Goal: Information Seeking & Learning: Find specific page/section

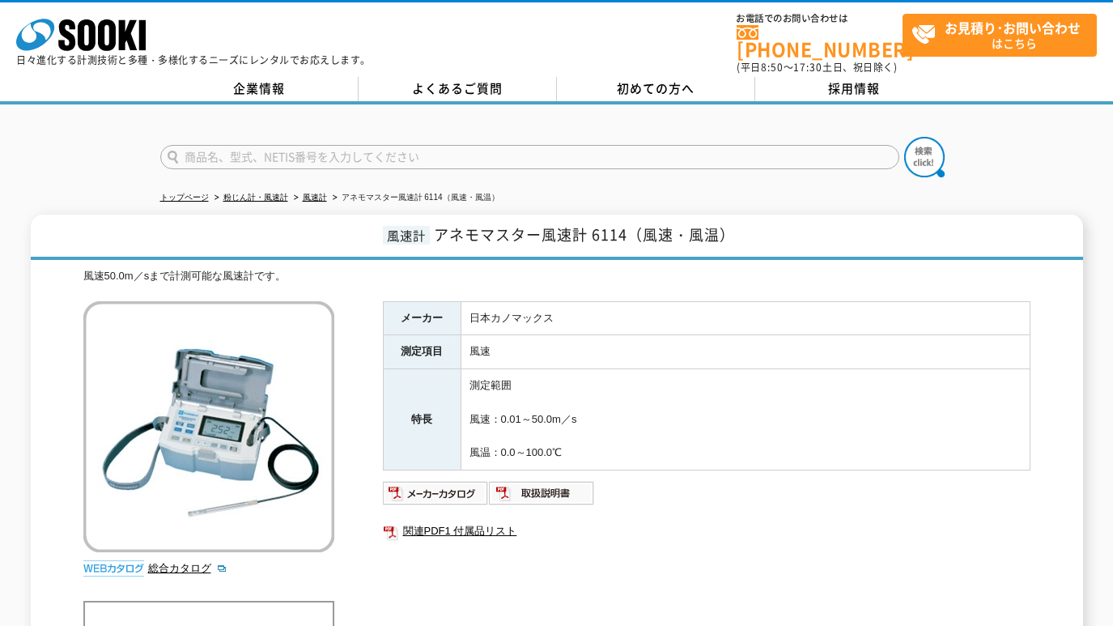
click at [362, 145] on input "text" at bounding box center [529, 157] width 739 height 24
paste input "BM-910D"
type input "BM-910D"
click at [931, 138] on img at bounding box center [924, 157] width 40 height 40
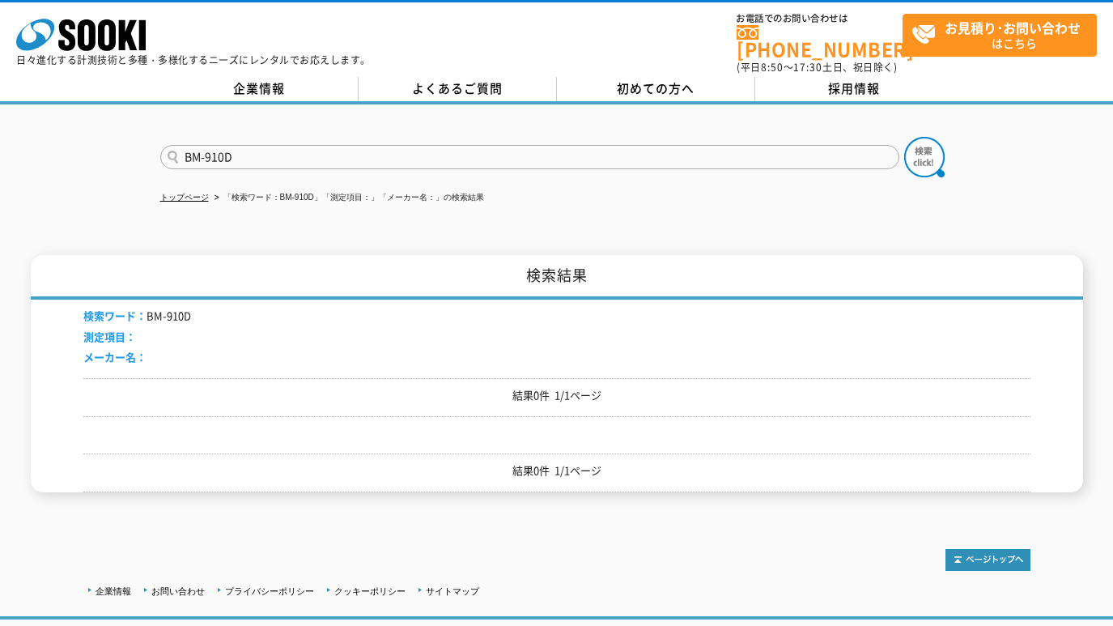
click at [205, 145] on input "BM-910D" at bounding box center [529, 157] width 739 height 24
type input "BM910D"
click at [904, 137] on button at bounding box center [924, 157] width 40 height 40
click at [231, 146] on input "text" at bounding box center [529, 157] width 739 height 24
paste input "BM-910D"
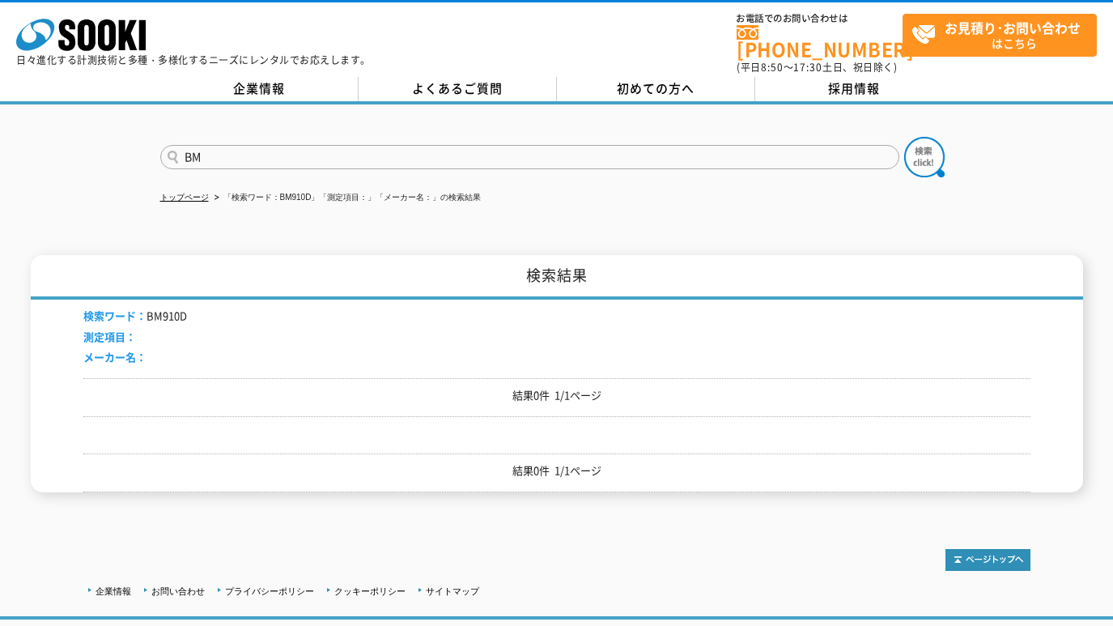
type input "BM"
click at [904, 137] on button at bounding box center [924, 157] width 40 height 40
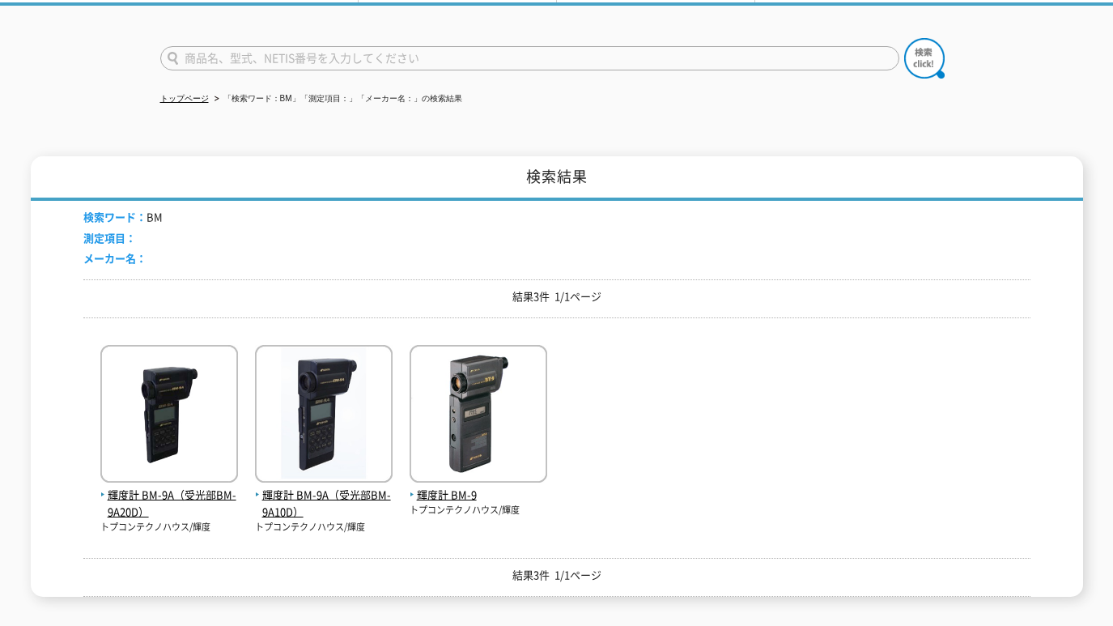
scroll to position [135, 0]
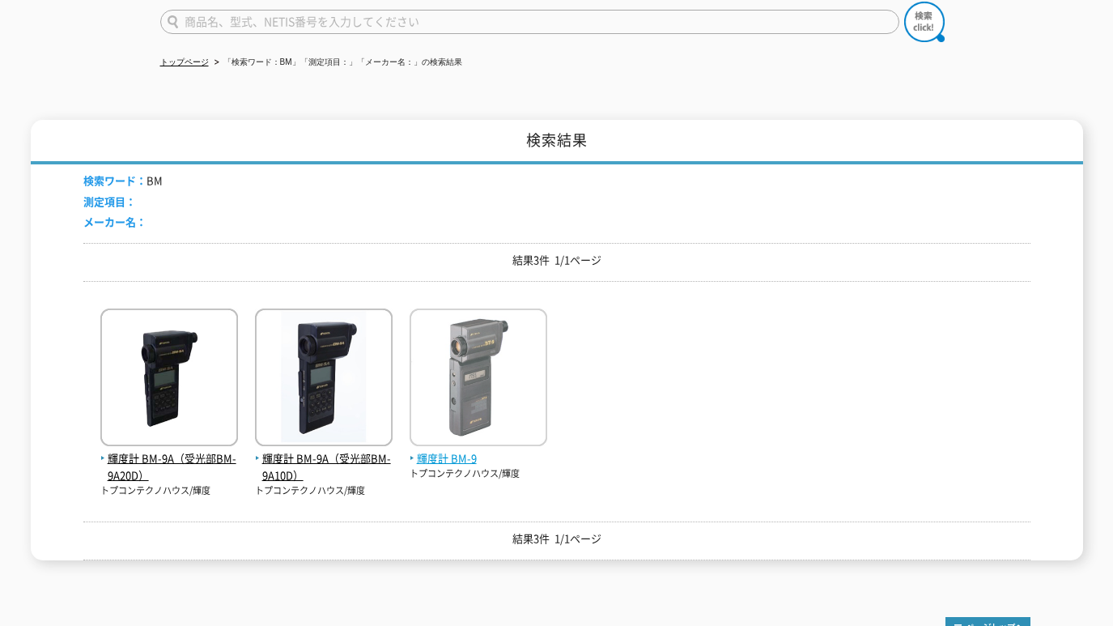
click at [495, 359] on img at bounding box center [479, 379] width 138 height 142
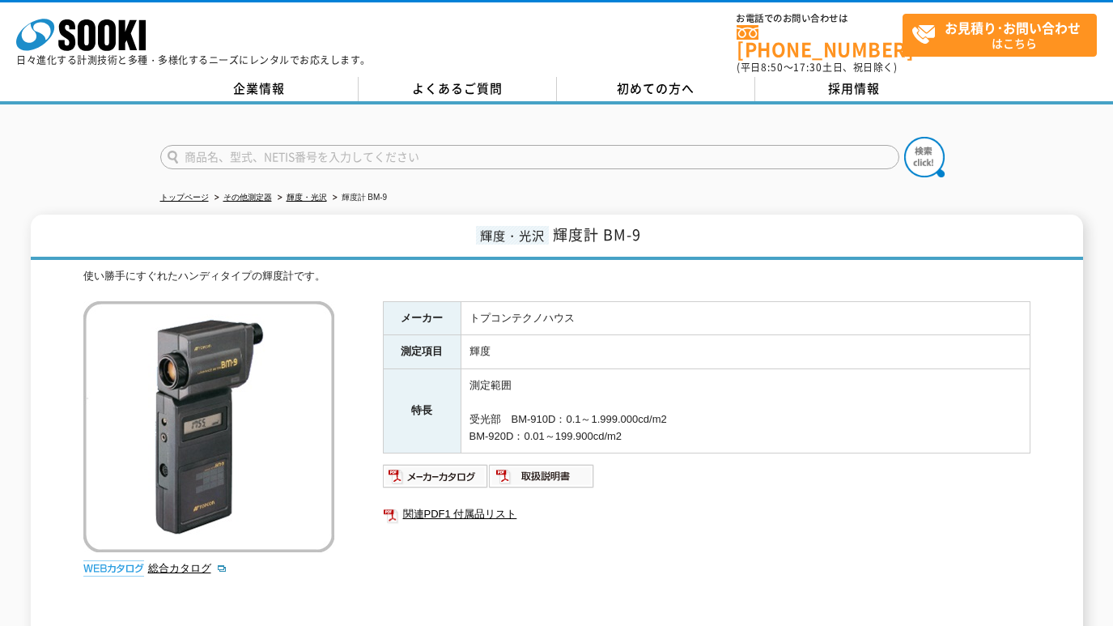
click at [1014, 141] on div at bounding box center [556, 143] width 1113 height 78
